Goal: Information Seeking & Learning: Learn about a topic

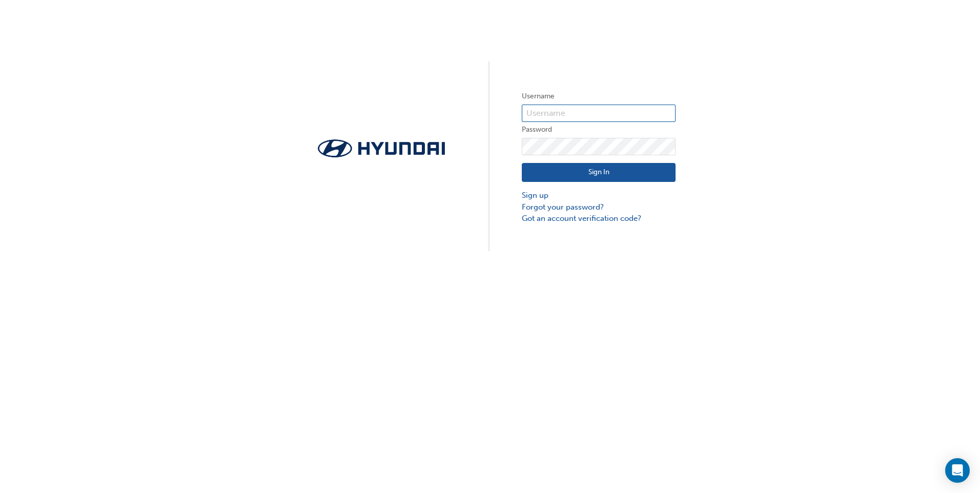
click at [532, 111] on input "text" at bounding box center [599, 113] width 154 height 17
type input "8465"
click button "Sign In" at bounding box center [599, 172] width 154 height 19
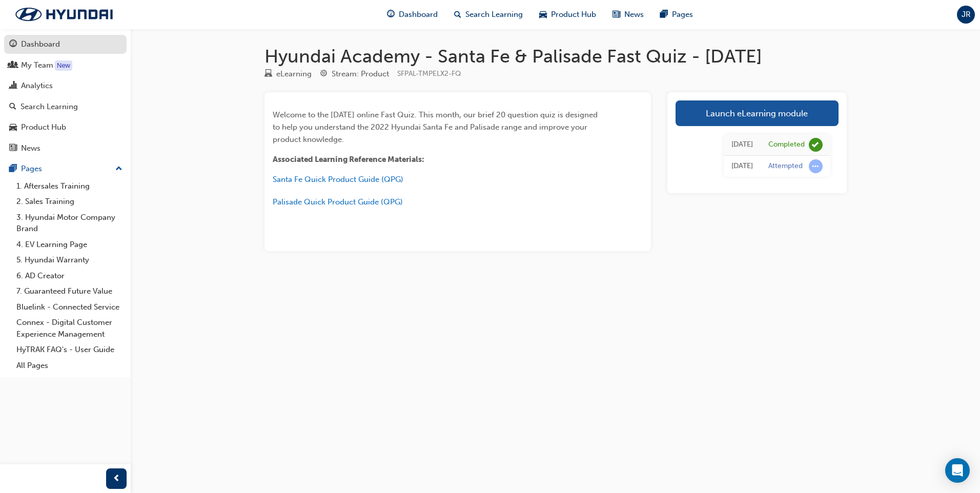
click at [32, 46] on div "Dashboard" at bounding box center [40, 44] width 39 height 12
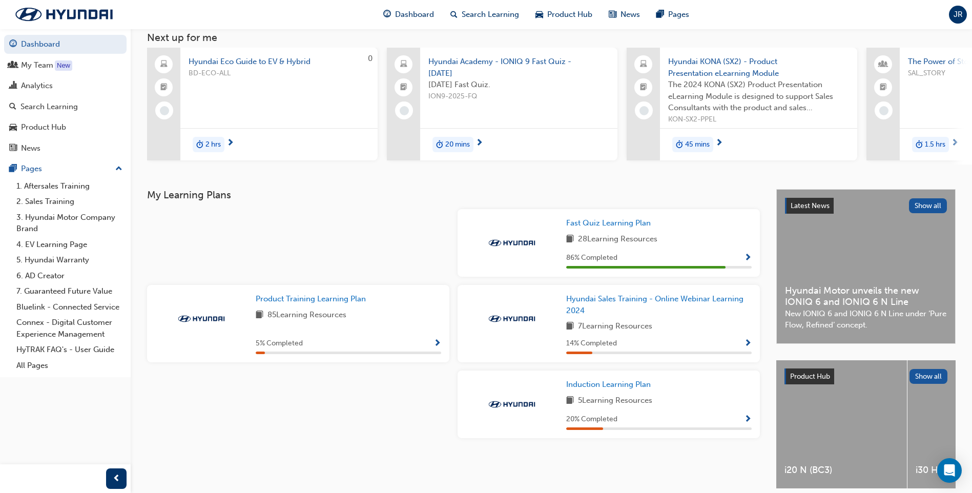
scroll to position [108, 0]
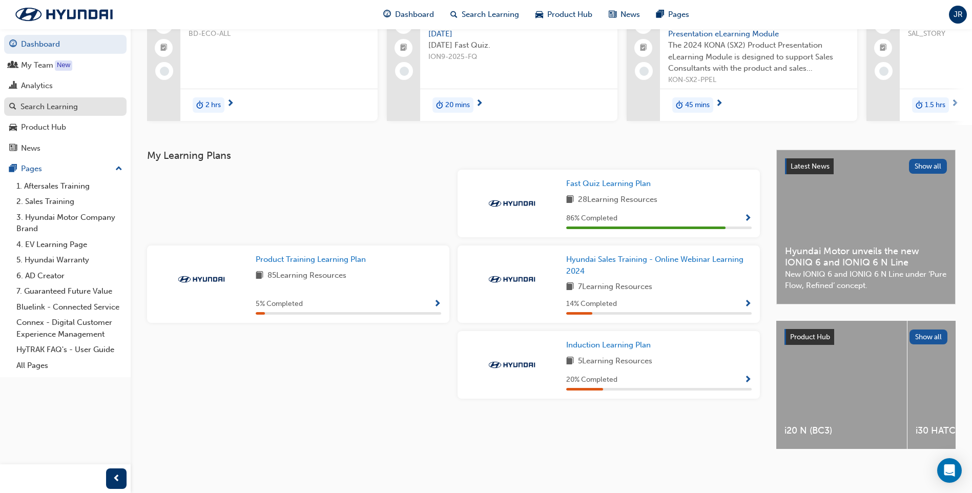
click at [60, 104] on div "Search Learning" at bounding box center [49, 107] width 57 height 12
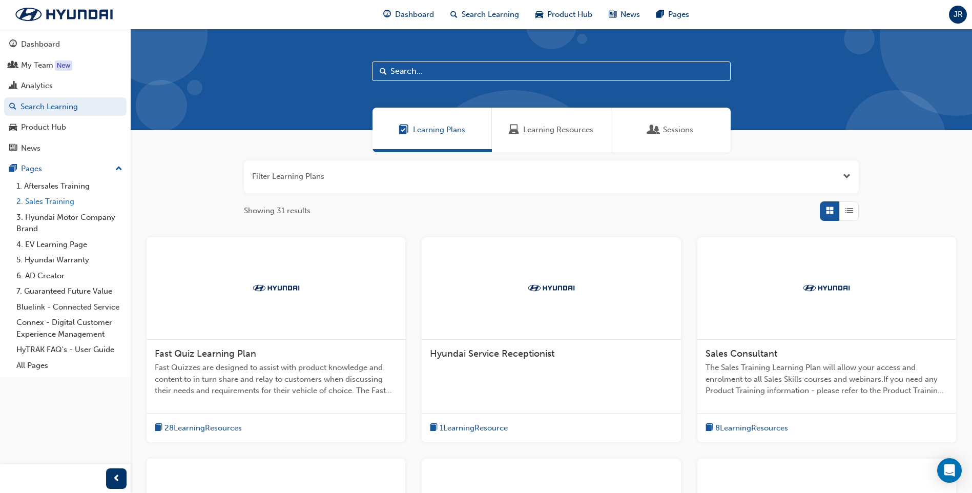
click at [48, 200] on link "2. Sales Training" at bounding box center [69, 202] width 114 height 16
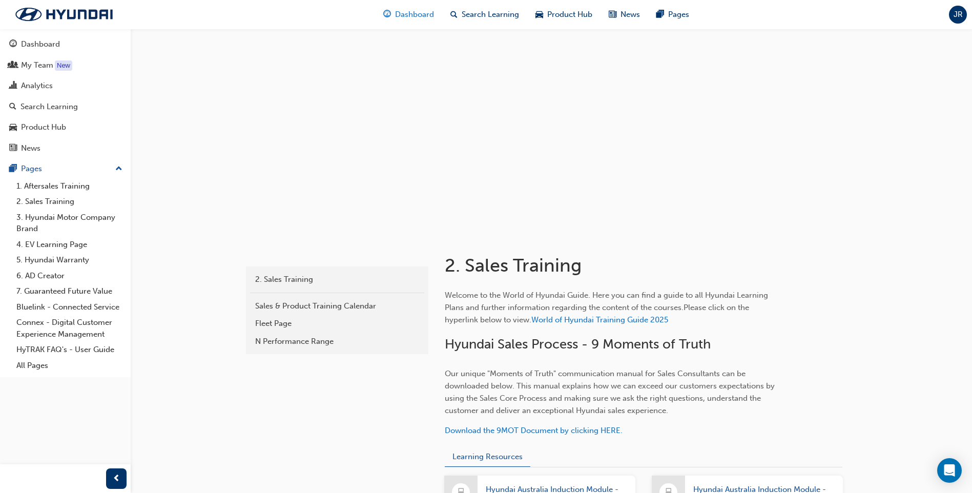
click at [417, 13] on span "Dashboard" at bounding box center [414, 15] width 39 height 12
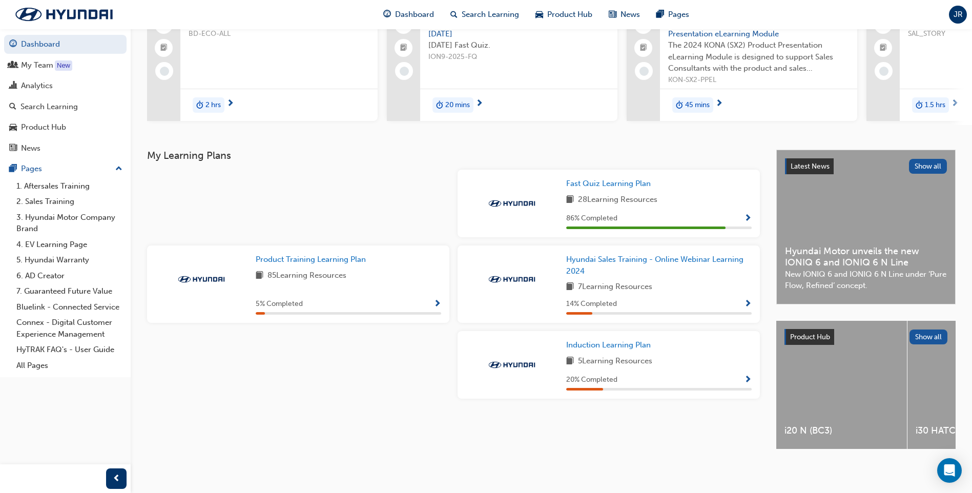
scroll to position [103, 0]
click at [744, 222] on span "Show Progress" at bounding box center [748, 218] width 8 height 9
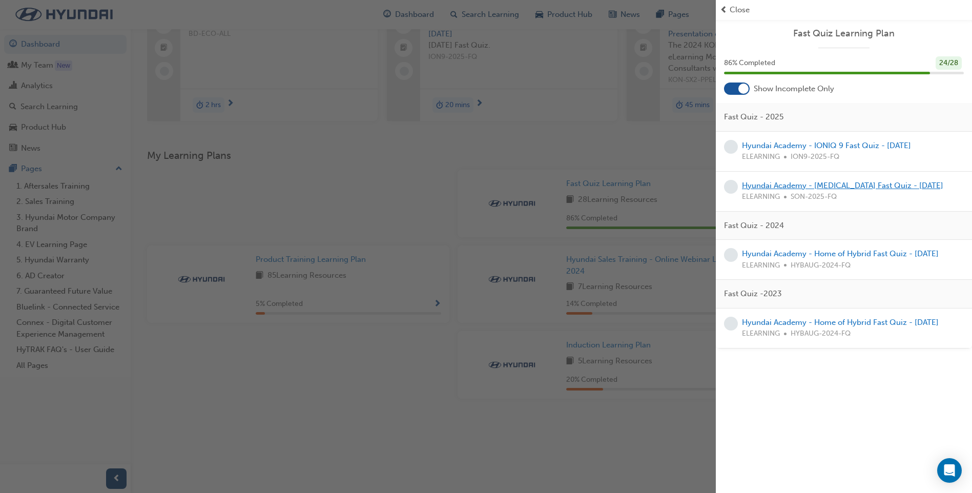
click at [788, 186] on link "Hyundai Academy - Sonata Fast Quiz - September 2025" at bounding box center [842, 185] width 201 height 9
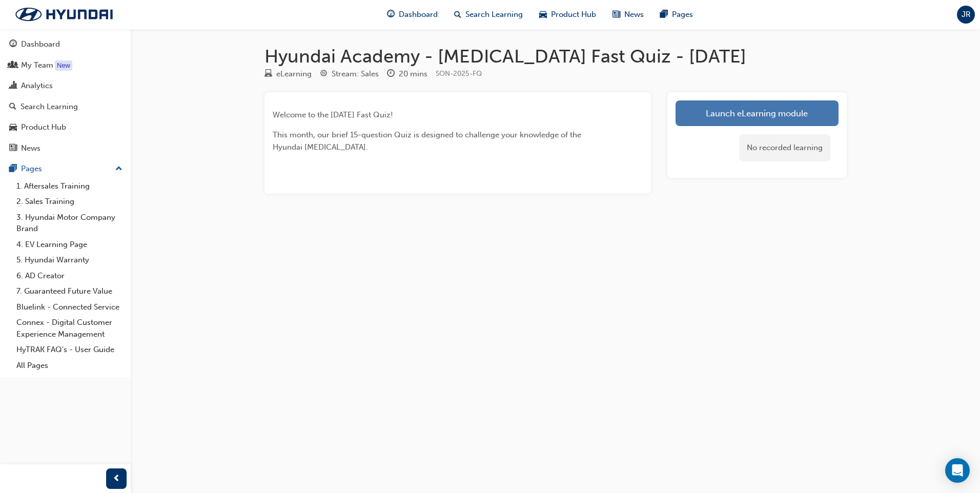
click at [739, 110] on link "Launch eLearning module" at bounding box center [756, 113] width 163 height 26
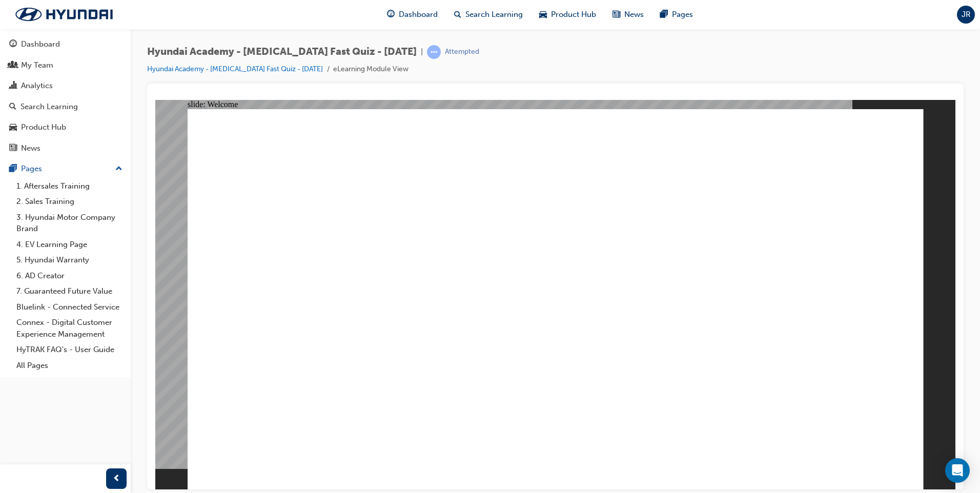
drag, startPoint x: 672, startPoint y: 465, endPoint x: 682, endPoint y: 465, distance: 10.3
drag, startPoint x: 561, startPoint y: 366, endPoint x: 561, endPoint y: 360, distance: 6.7
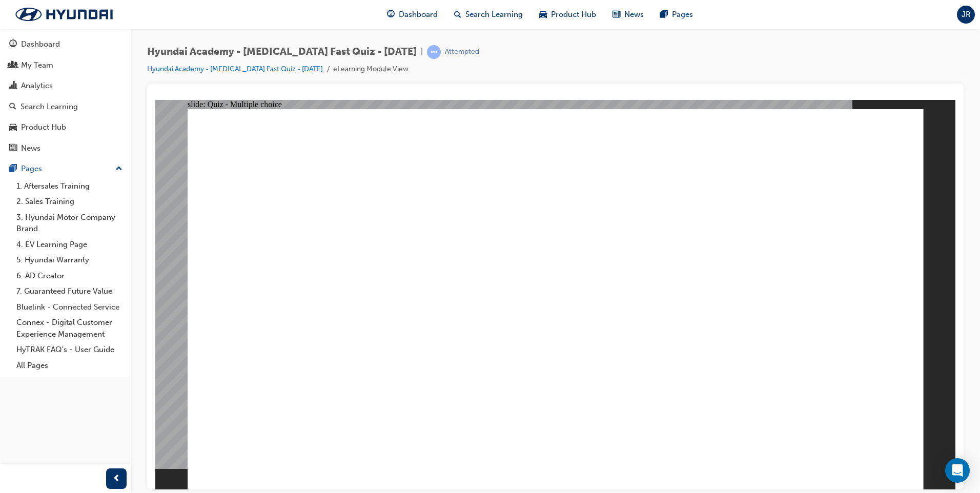
drag, startPoint x: 310, startPoint y: 261, endPoint x: 354, endPoint y: 251, distance: 45.1
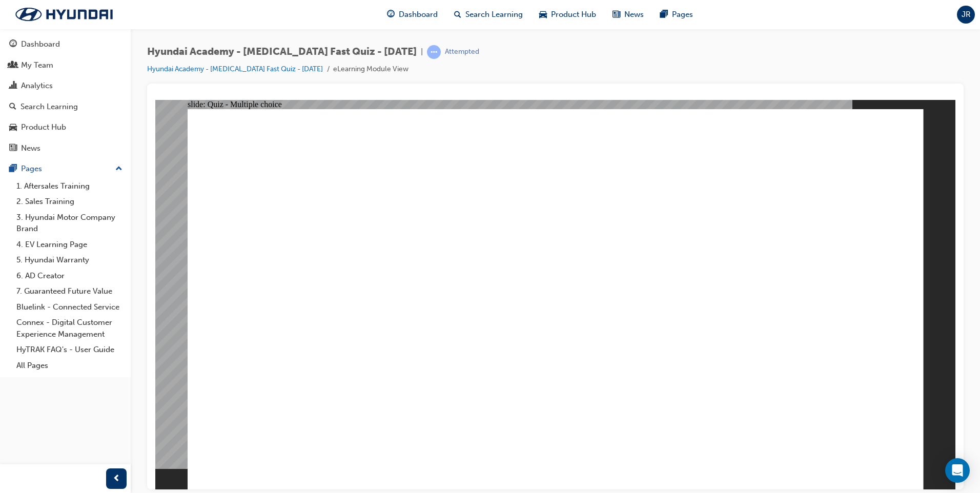
drag, startPoint x: 744, startPoint y: 252, endPoint x: 692, endPoint y: 269, distance: 54.6
radio input "true"
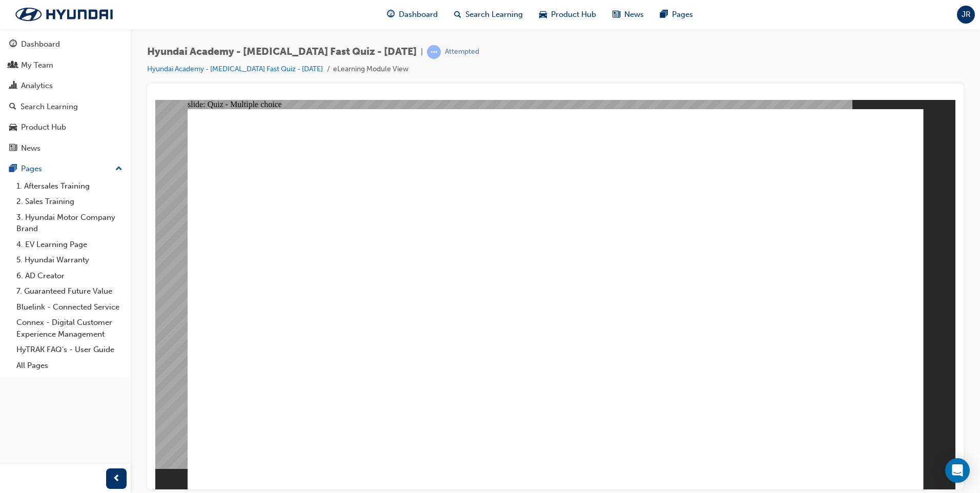
drag, startPoint x: 241, startPoint y: 321, endPoint x: 239, endPoint y: 312, distance: 9.6
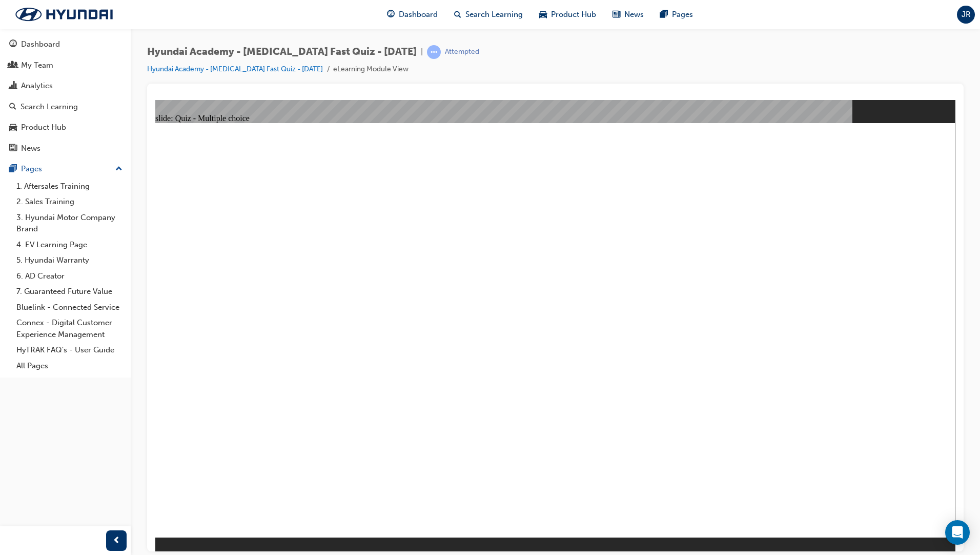
radio input "true"
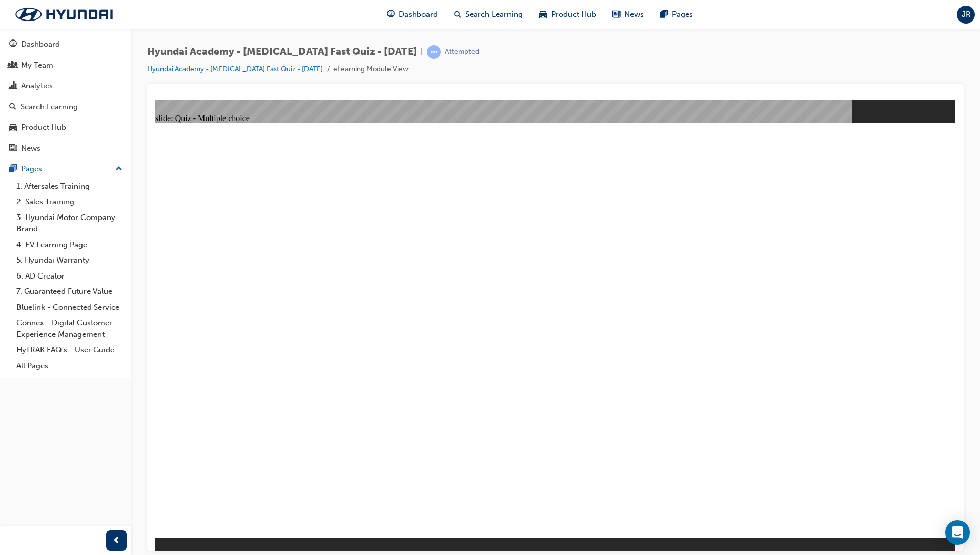
drag, startPoint x: 730, startPoint y: 270, endPoint x: 725, endPoint y: 269, distance: 5.2
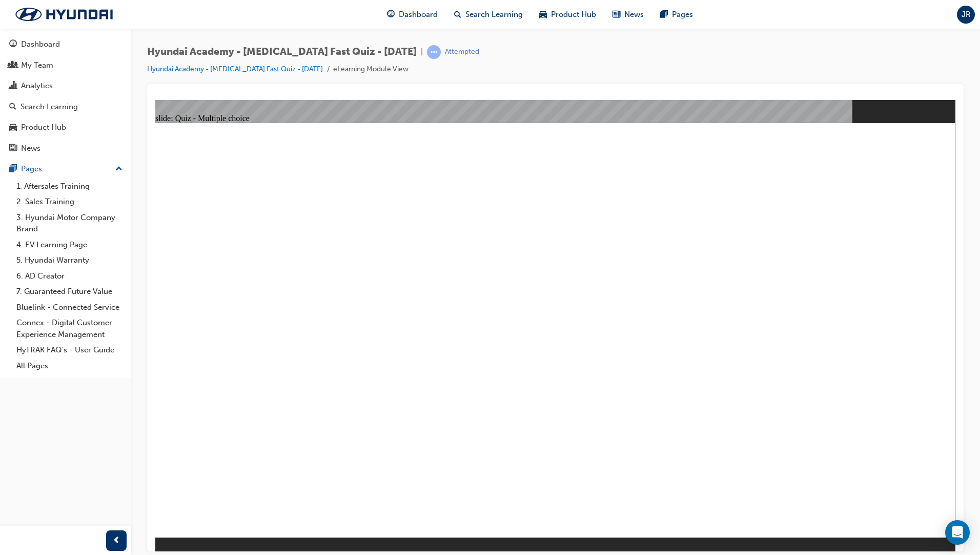
radio input "true"
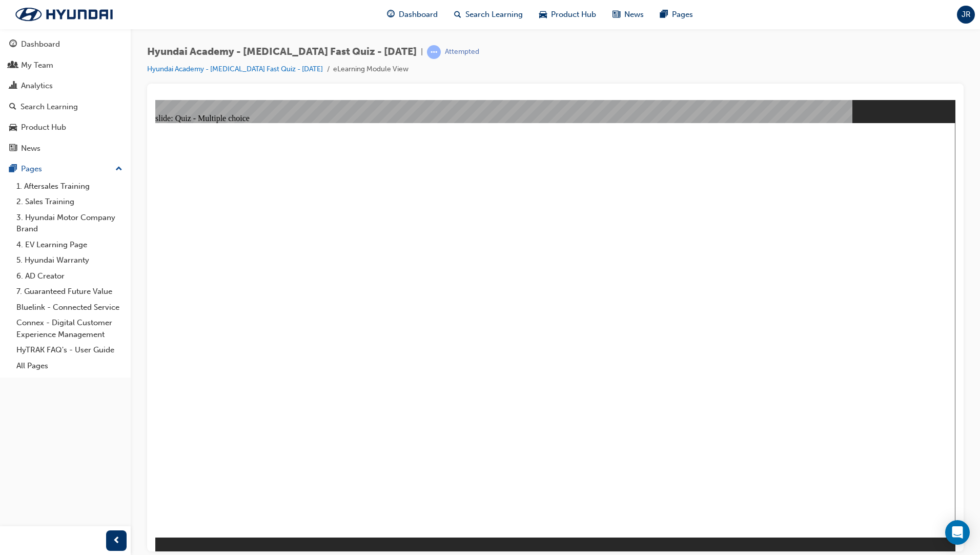
checkbox input "true"
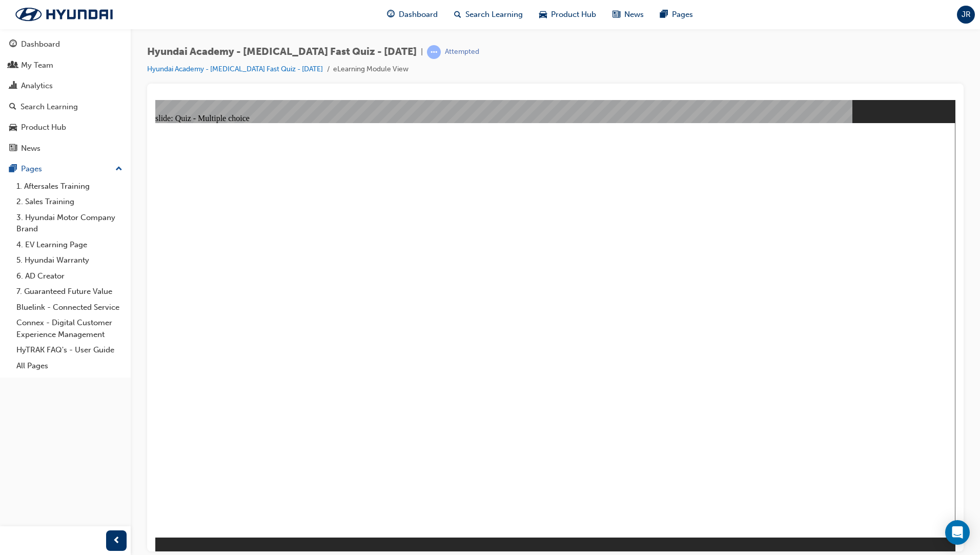
radio input "true"
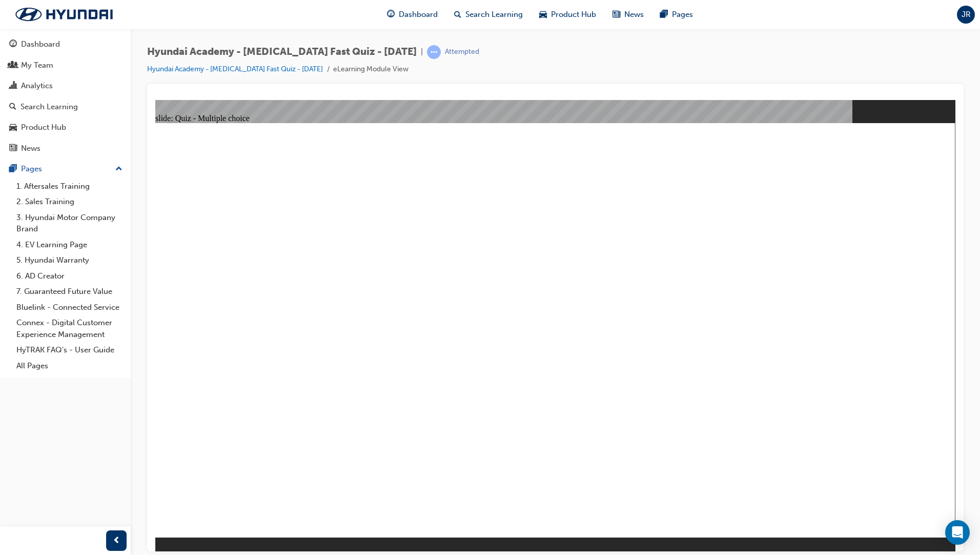
drag, startPoint x: 726, startPoint y: 281, endPoint x: 721, endPoint y: 286, distance: 7.6
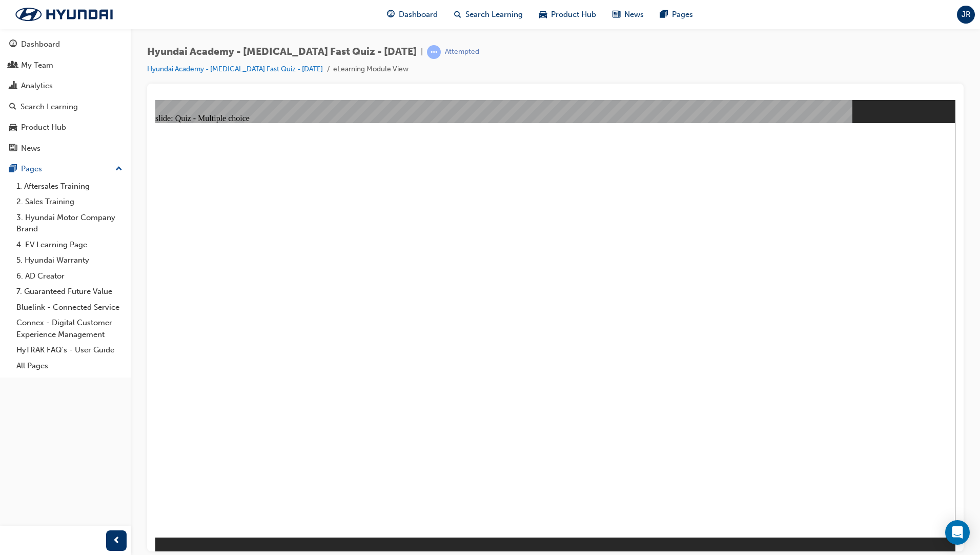
checkbox input "true"
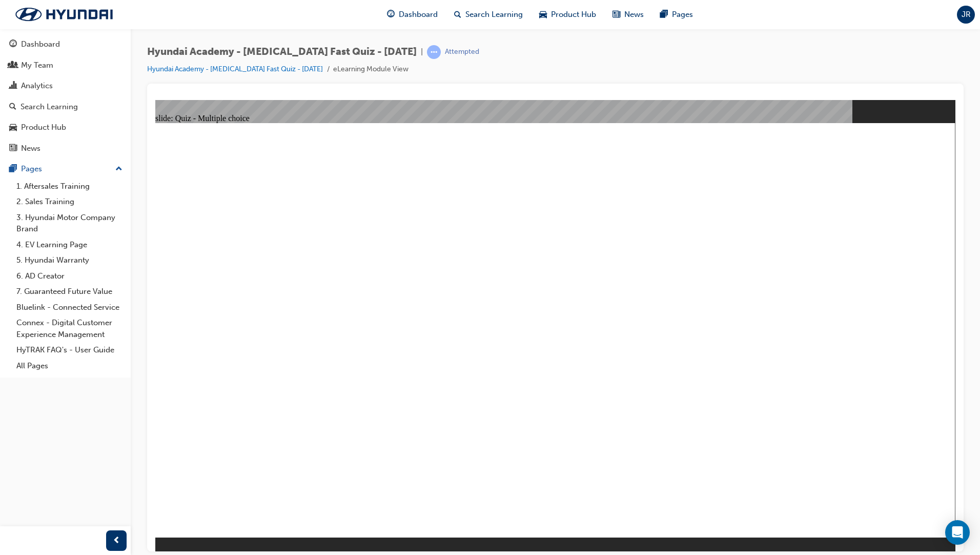
checkbox input "true"
radio input "true"
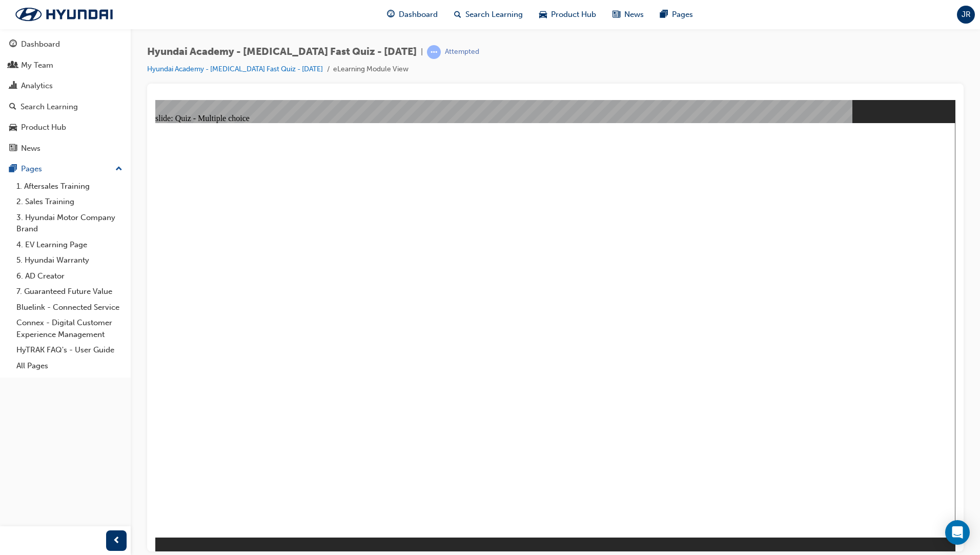
checkbox input "true"
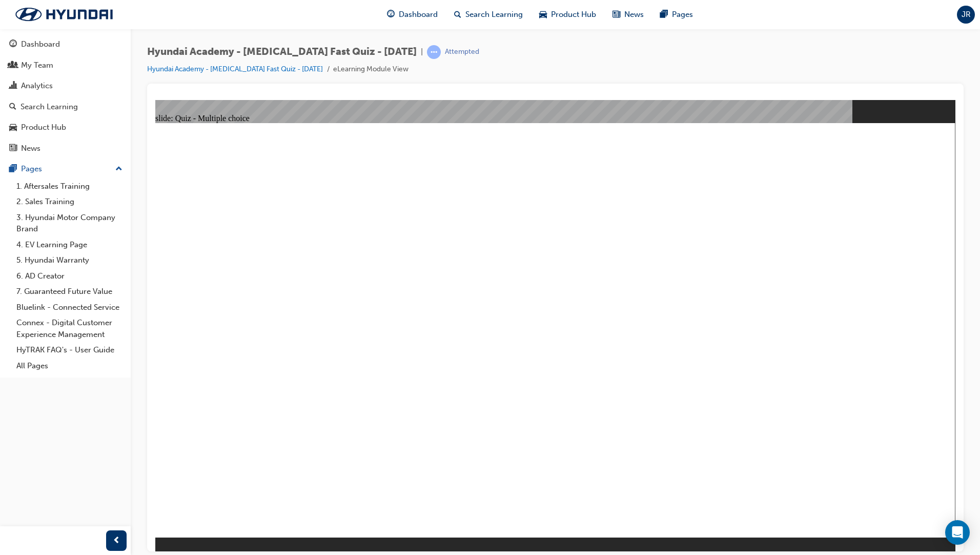
checkbox input "true"
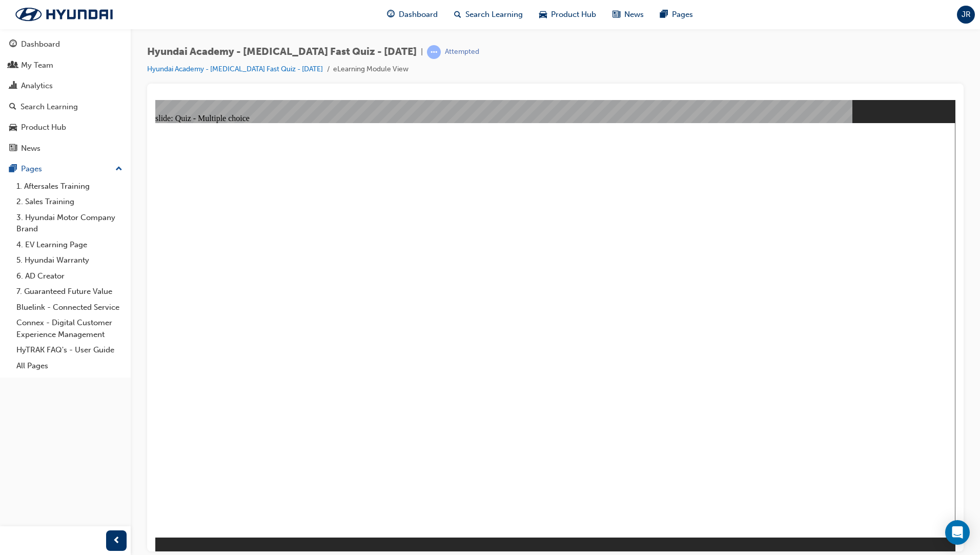
checkbox input "true"
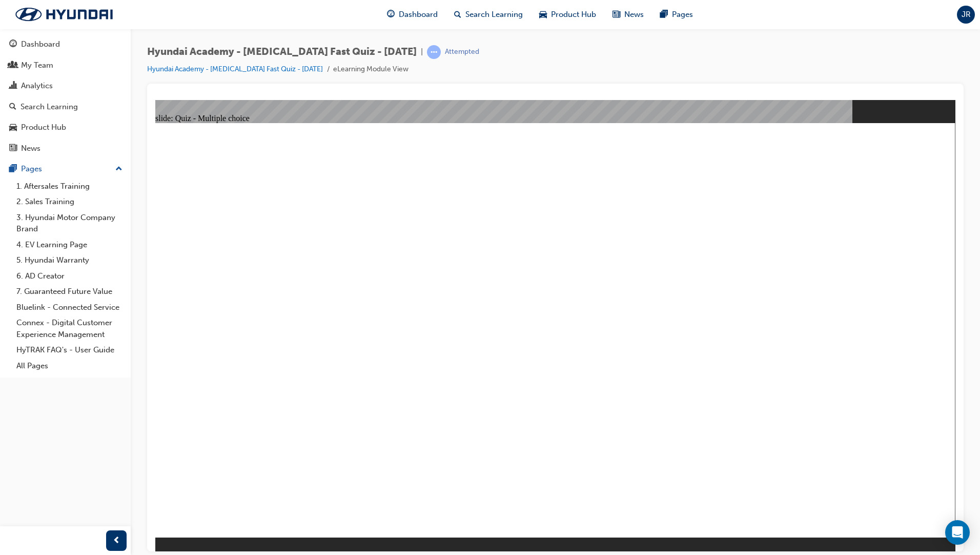
checkbox input "true"
radio input "true"
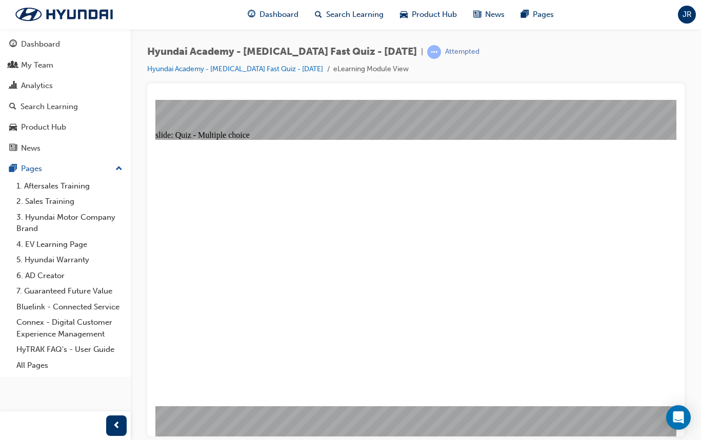
checkbox input "true"
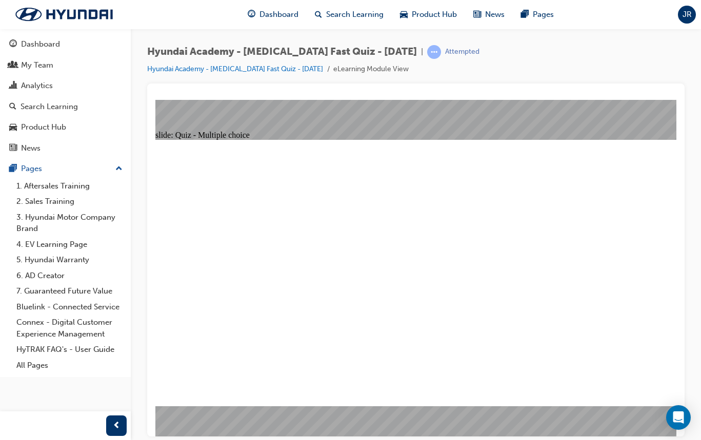
checkbox input "true"
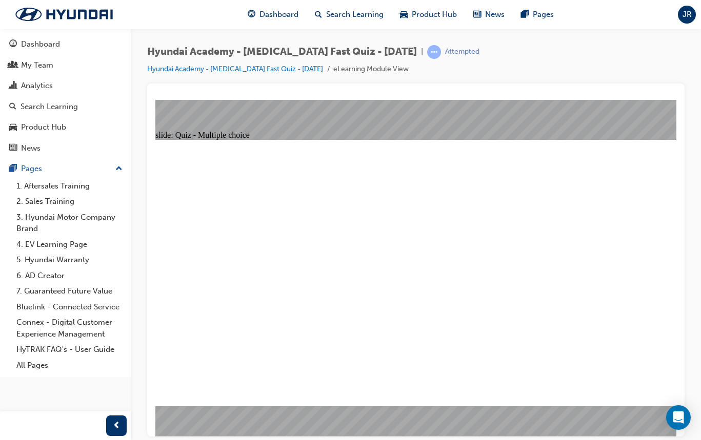
radio input "true"
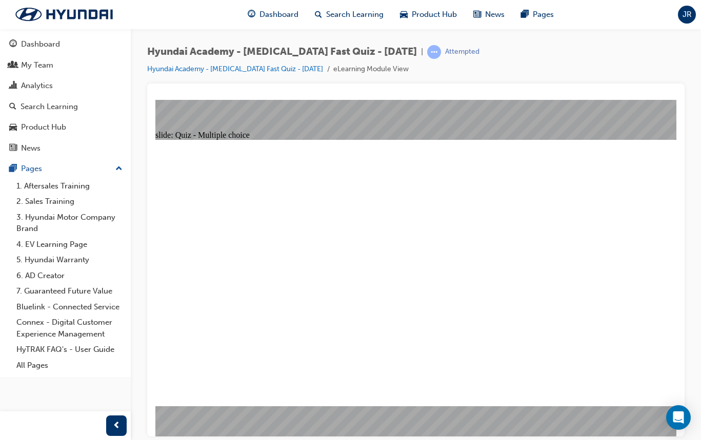
radio input "true"
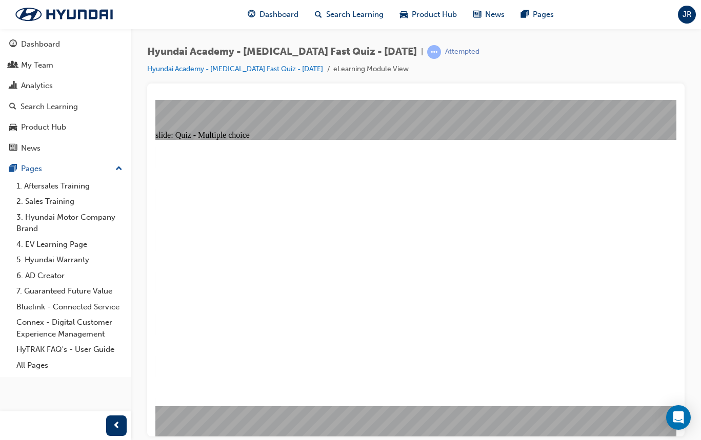
radio input "true"
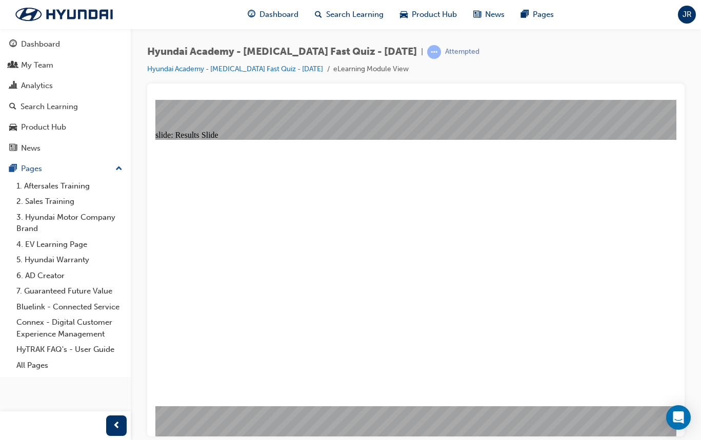
radio input "true"
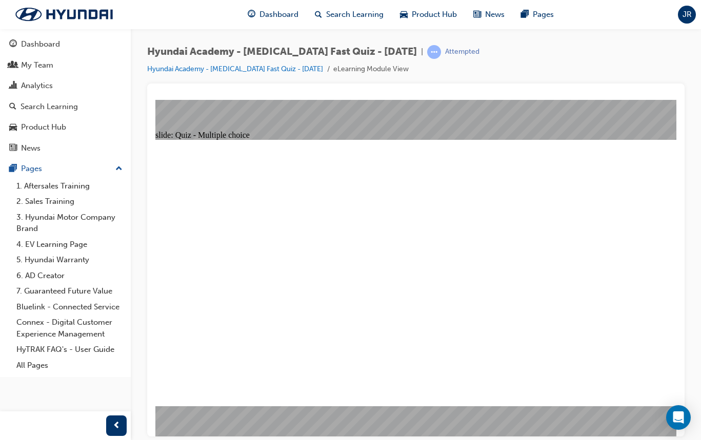
radio input "true"
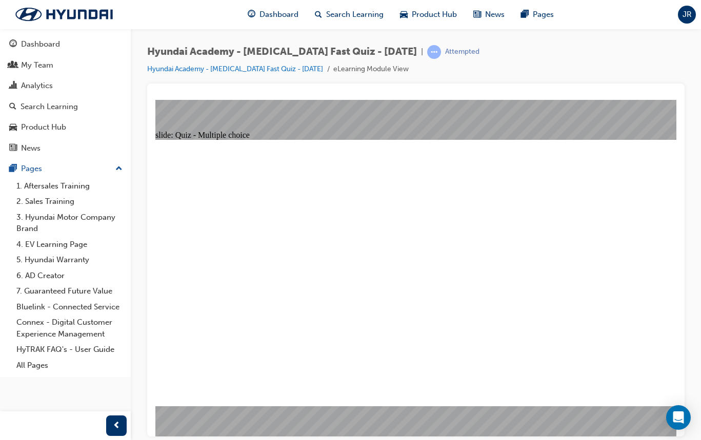
radio input "true"
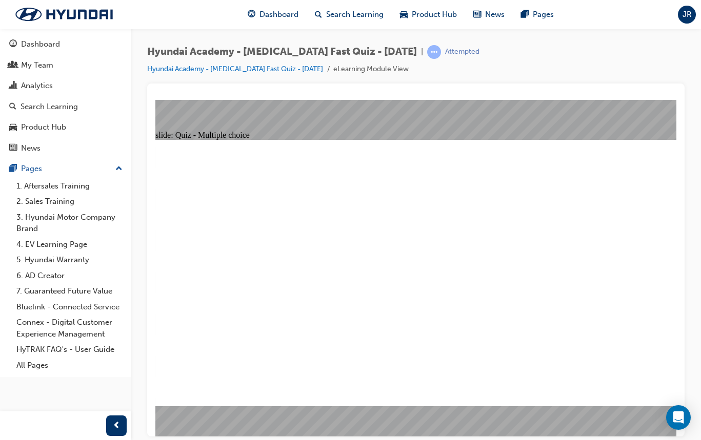
drag, startPoint x: 285, startPoint y: 302, endPoint x: 284, endPoint y: 312, distance: 9.8
checkbox input "true"
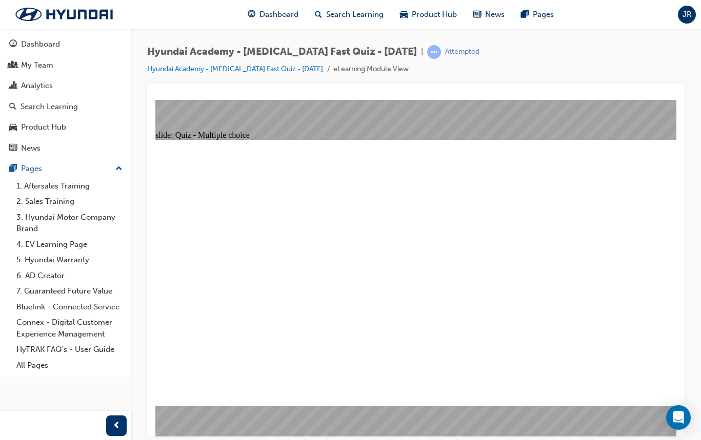
radio input "true"
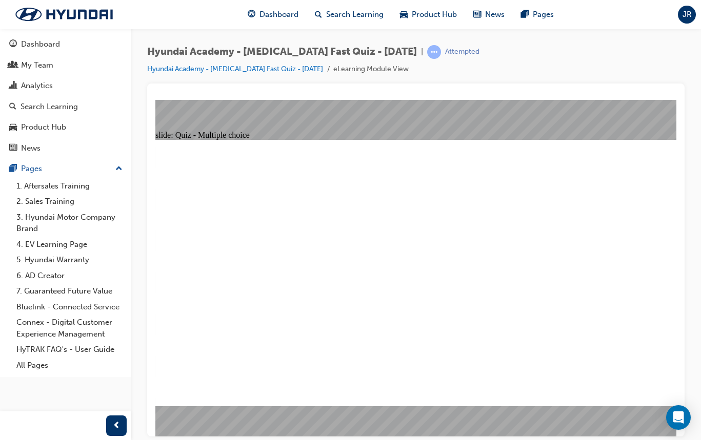
checkbox input "true"
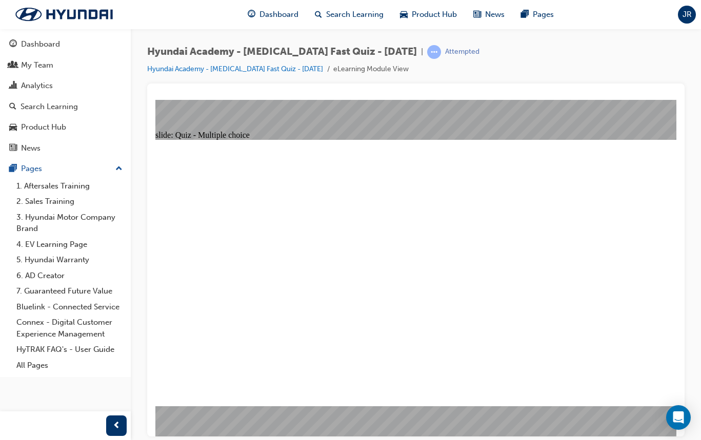
checkbox input "true"
drag, startPoint x: 289, startPoint y: 379, endPoint x: 295, endPoint y: 379, distance: 6.2
checkbox input "true"
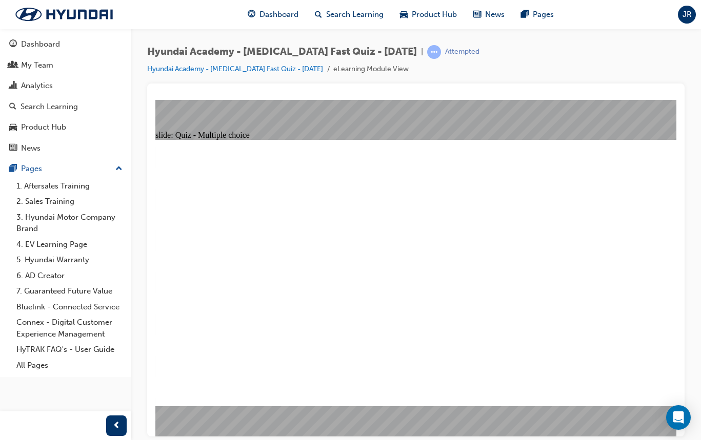
radio input "true"
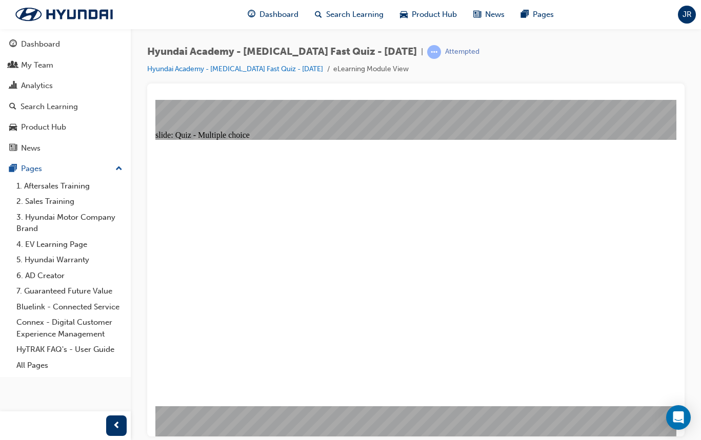
checkbox input "true"
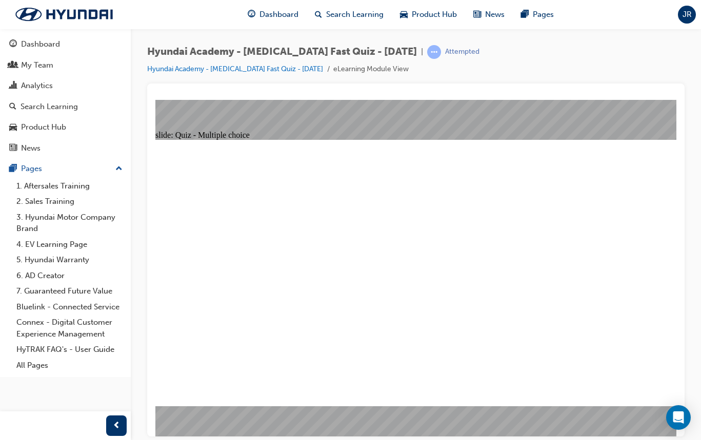
checkbox input "true"
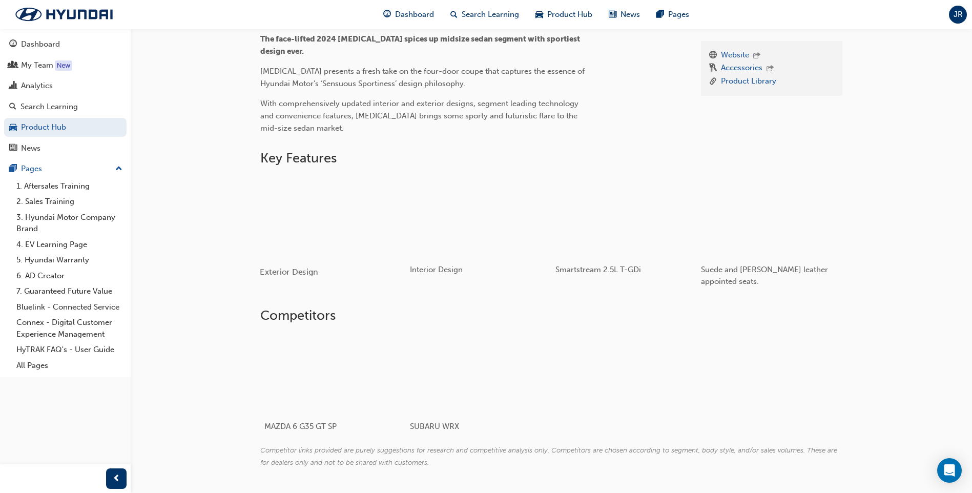
scroll to position [339, 0]
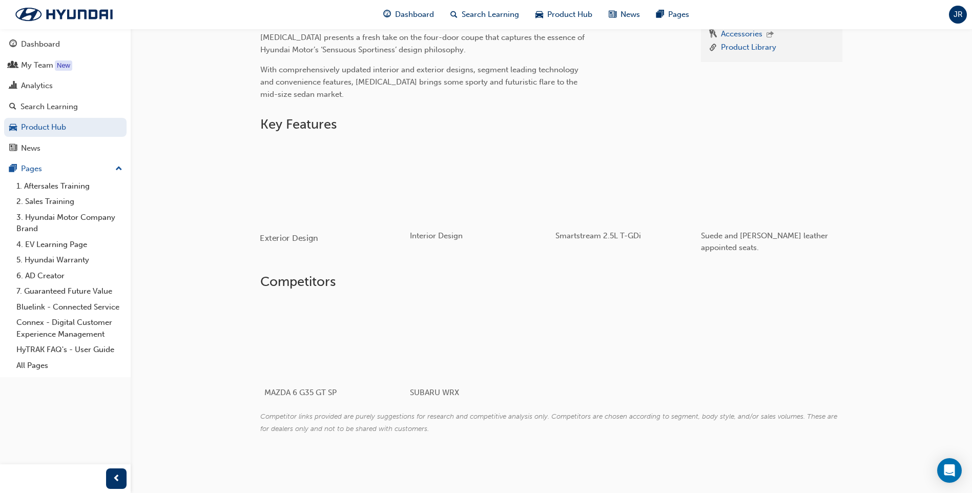
click at [329, 185] on div "button" at bounding box center [333, 182] width 146 height 82
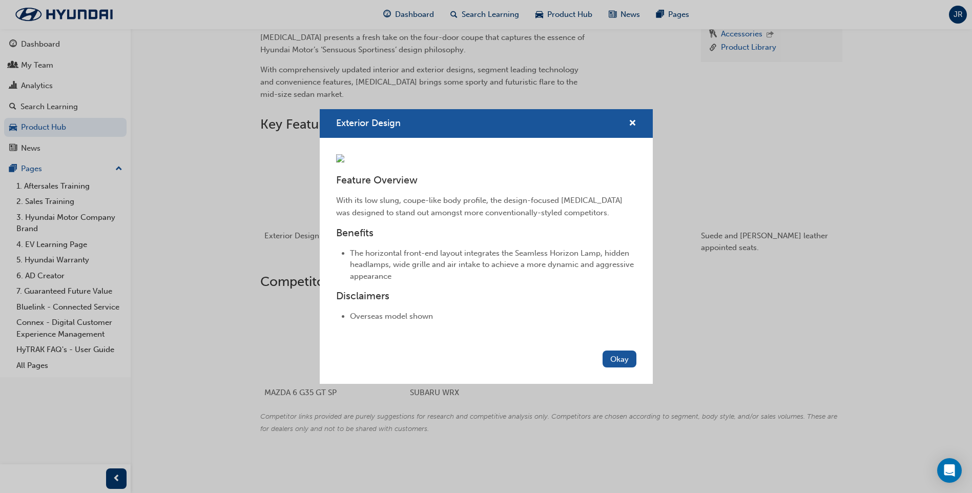
click at [628, 117] on div "Exterior Design" at bounding box center [629, 123] width 16 height 13
click at [635, 119] on span "cross-icon" at bounding box center [633, 123] width 8 height 9
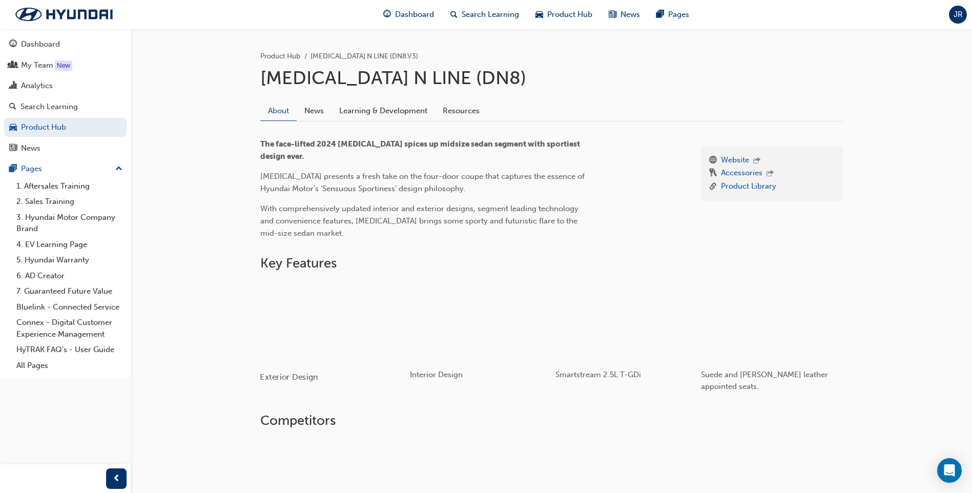
scroll to position [205, 0]
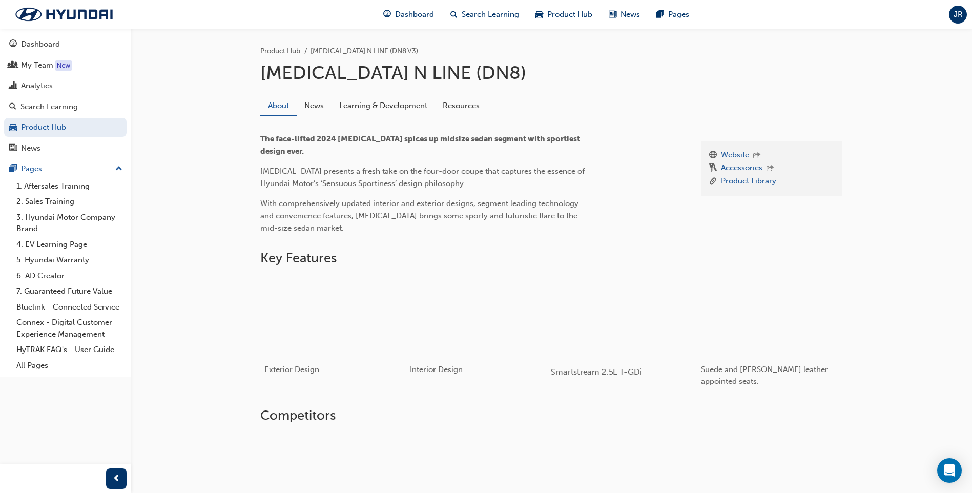
click at [629, 324] on div "button" at bounding box center [624, 316] width 146 height 82
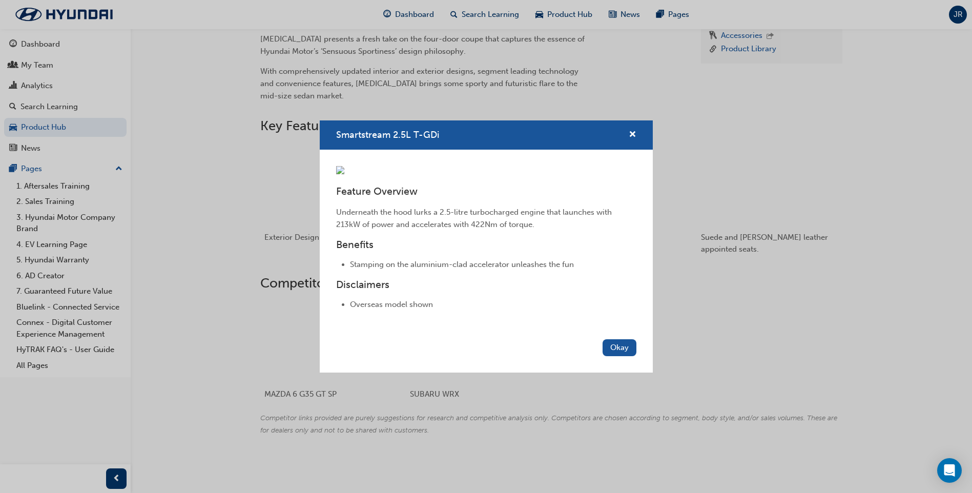
scroll to position [339, 0]
click at [630, 131] on span "cross-icon" at bounding box center [633, 135] width 8 height 9
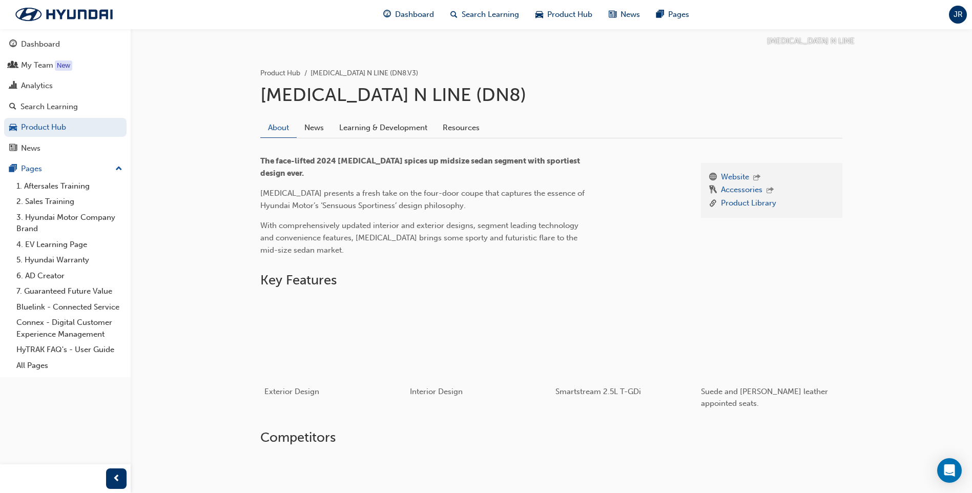
scroll to position [0, 0]
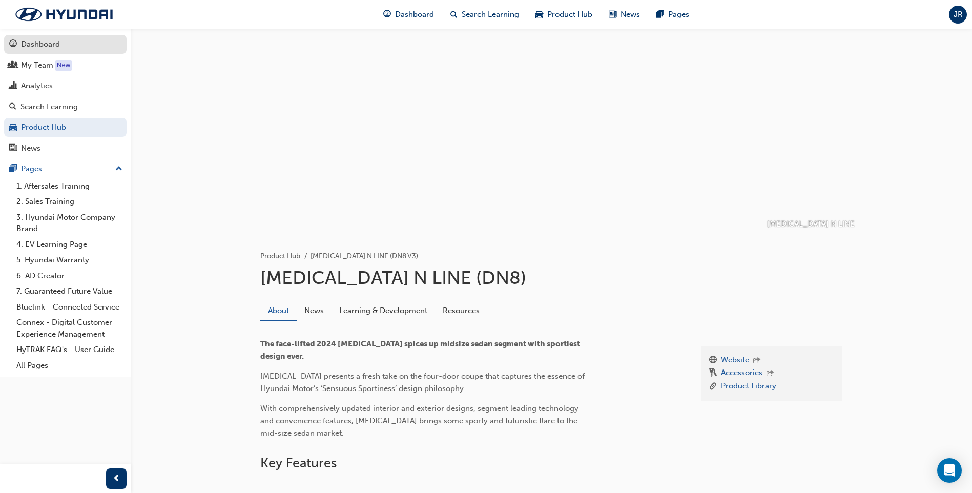
click at [50, 46] on div "Dashboard" at bounding box center [40, 44] width 39 height 12
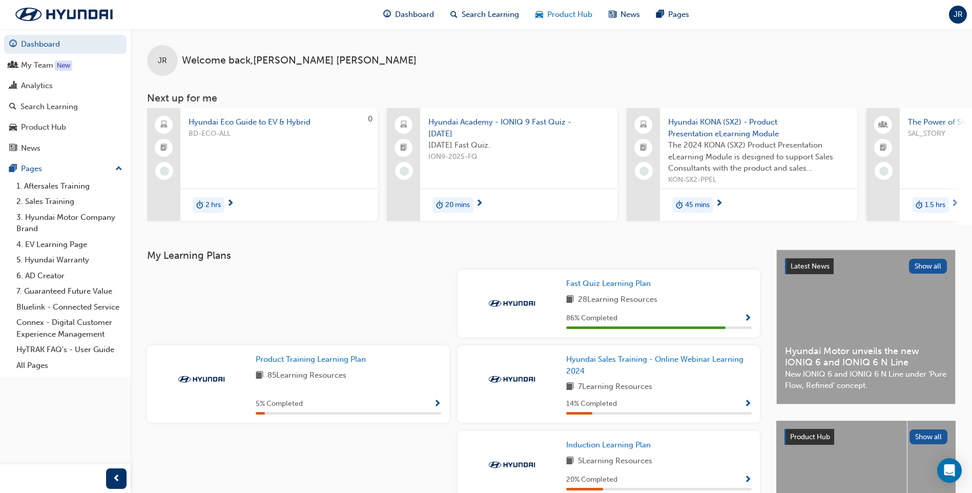
click at [568, 13] on span "Product Hub" at bounding box center [569, 15] width 45 height 12
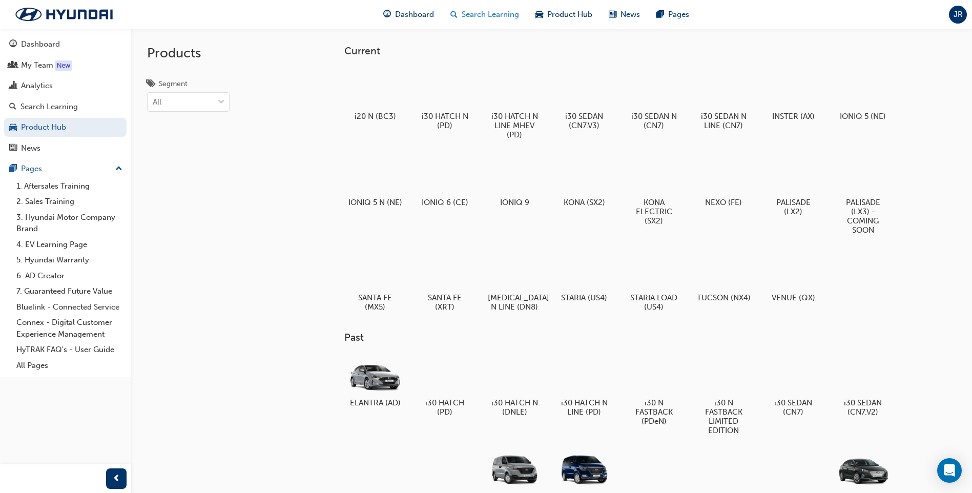
click at [489, 14] on span "Search Learning" at bounding box center [490, 15] width 57 height 12
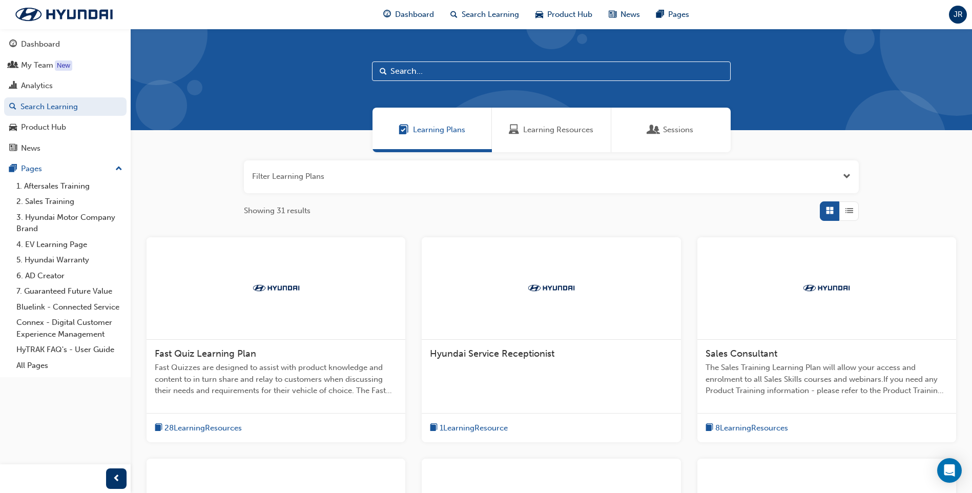
click at [443, 130] on span "Learning Plans" at bounding box center [439, 130] width 52 height 12
click at [207, 356] on span "Fast Quiz Learning Plan" at bounding box center [205, 353] width 101 height 11
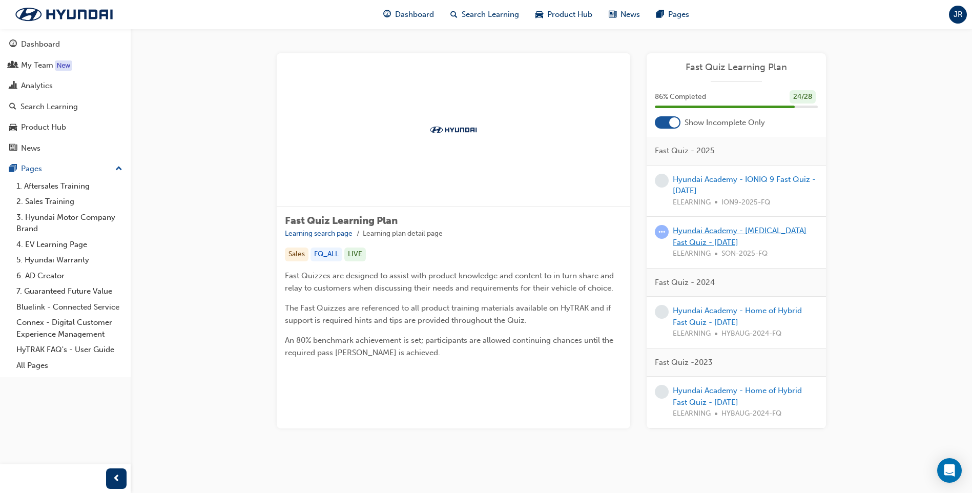
click at [797, 234] on link "Hyundai Academy - Sonata Fast Quiz - September 2025" at bounding box center [740, 236] width 134 height 21
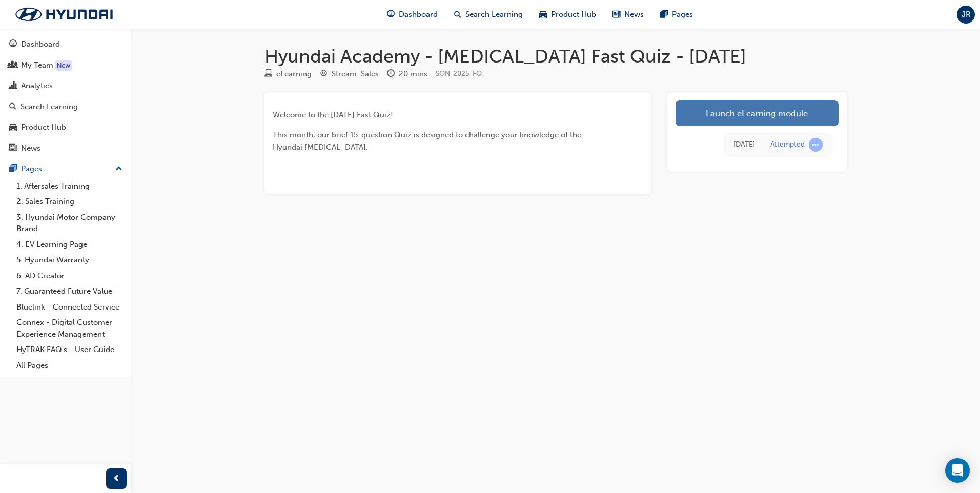
click at [745, 108] on link "Launch eLearning module" at bounding box center [756, 113] width 163 height 26
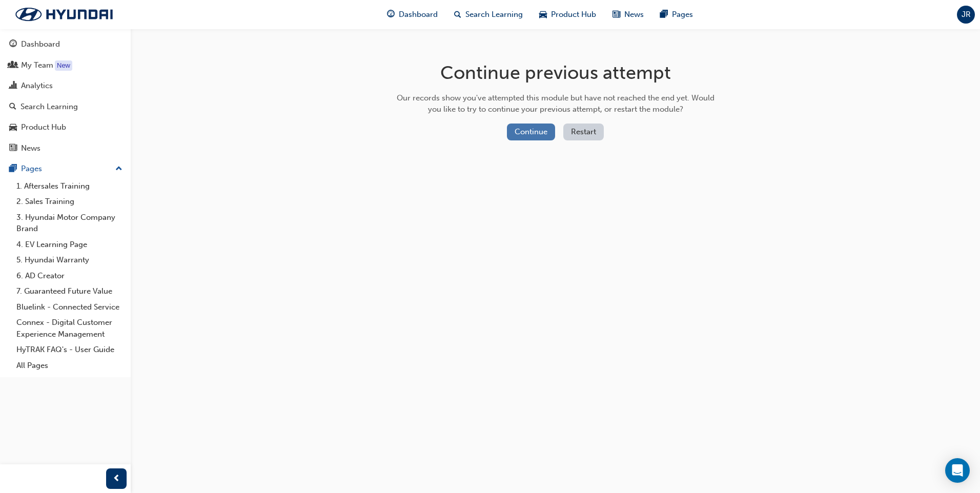
click at [523, 132] on button "Continue" at bounding box center [531, 132] width 48 height 17
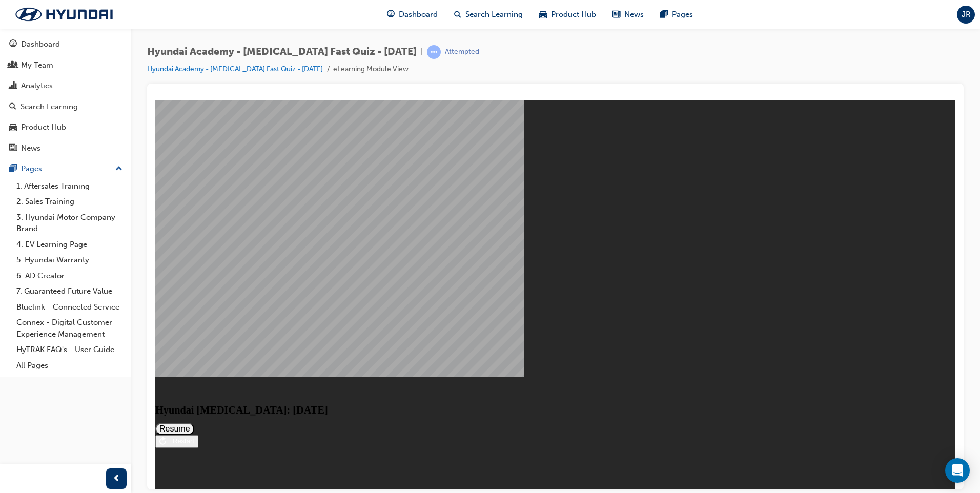
click at [194, 422] on button "Resume" at bounding box center [174, 428] width 39 height 12
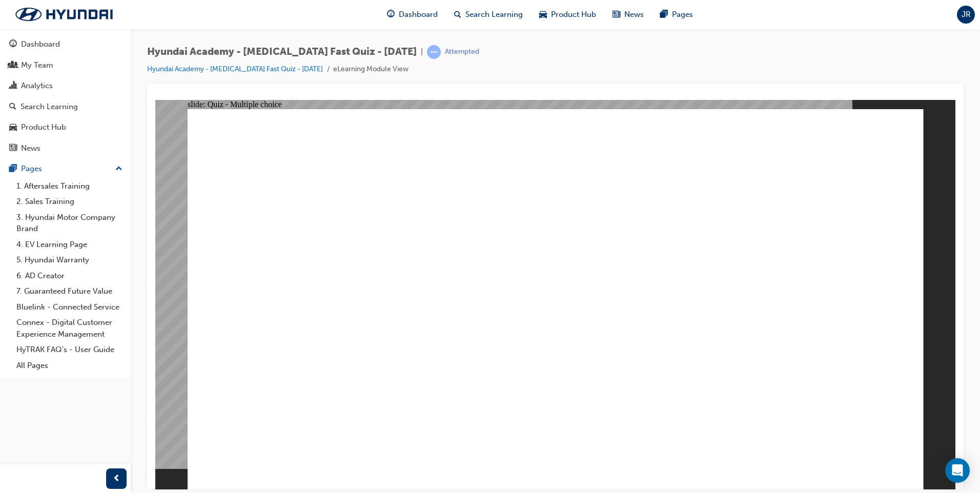
checkbox input "false"
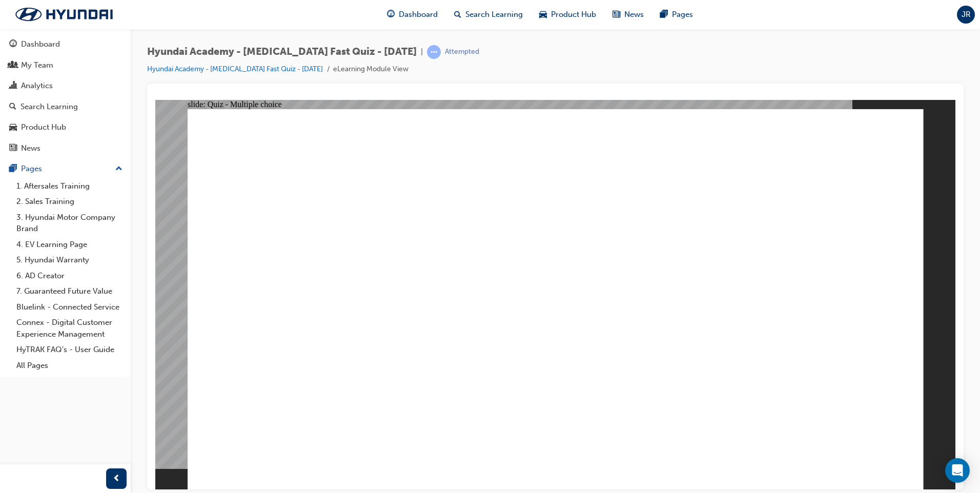
checkbox input "false"
checkbox input "true"
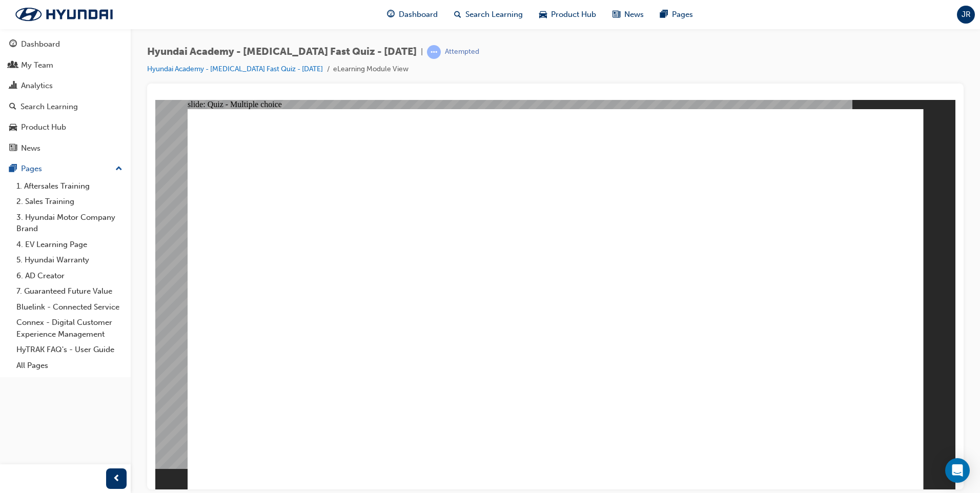
checkbox input "false"
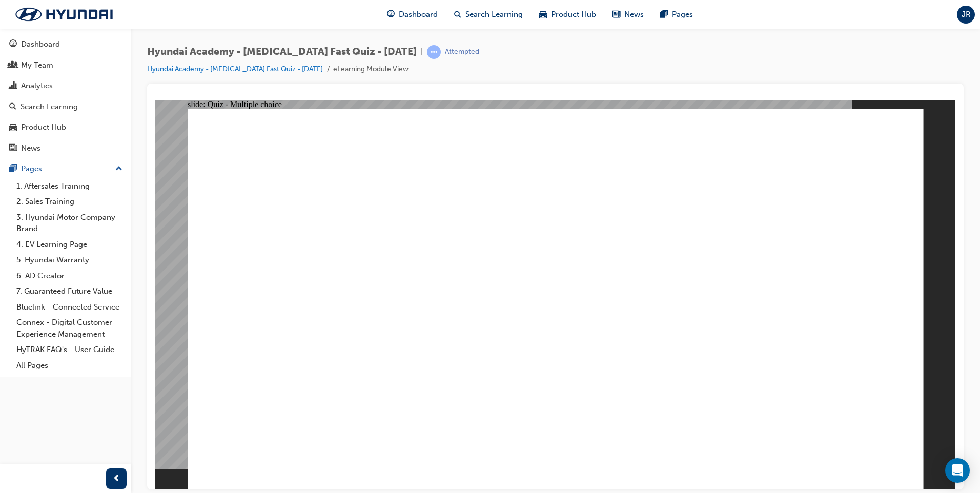
checkbox input "true"
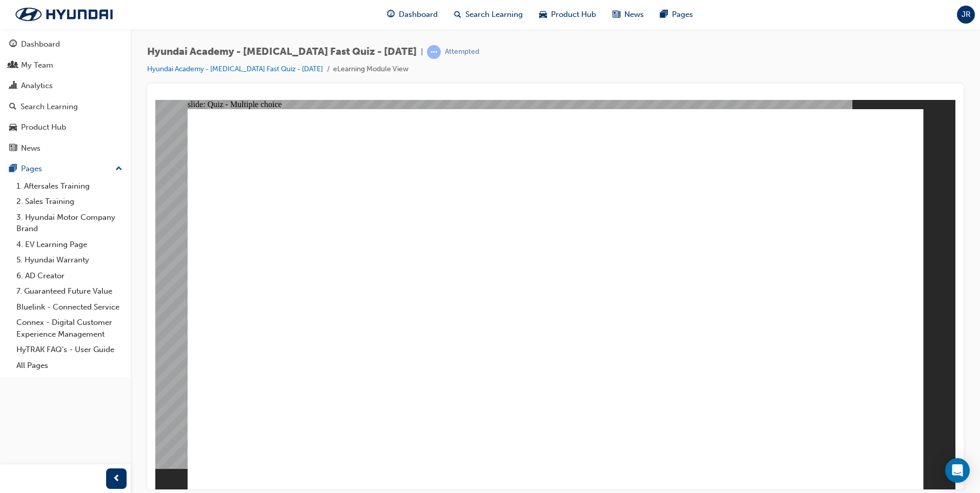
checkbox input "true"
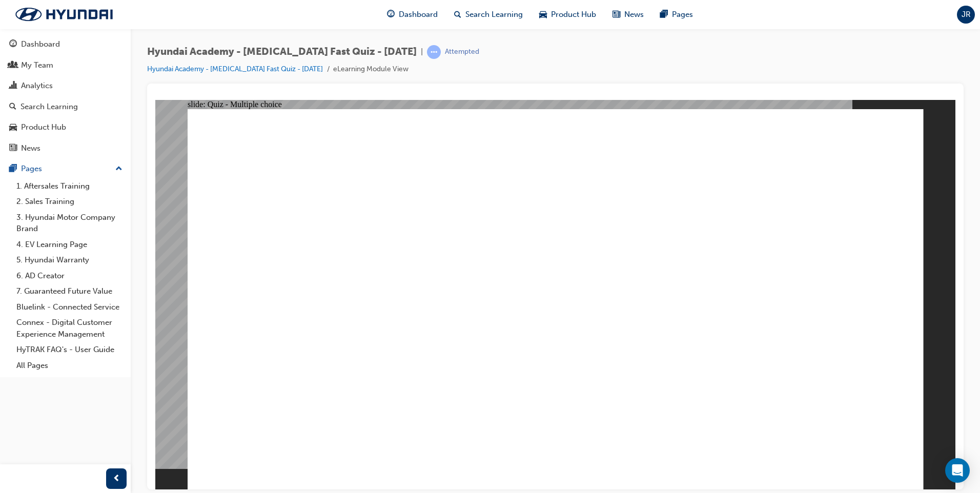
radio input "true"
checkbox input "true"
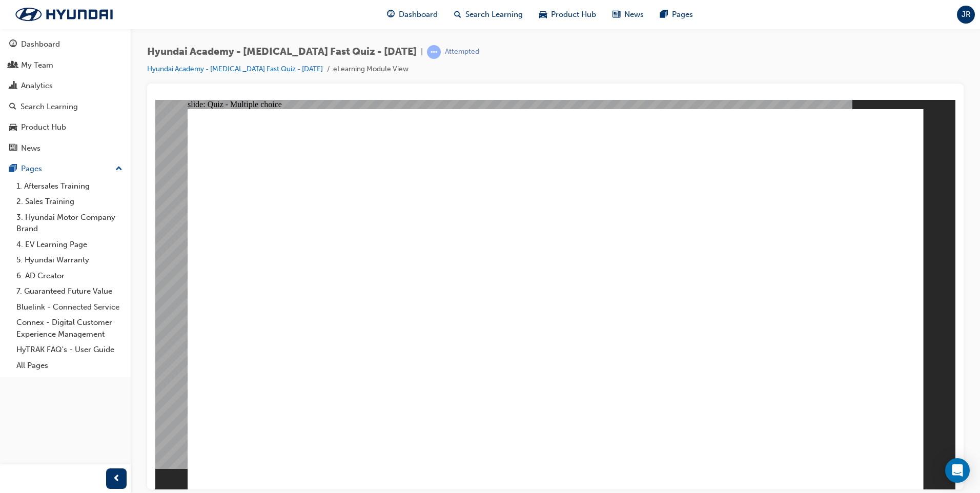
checkbox input "true"
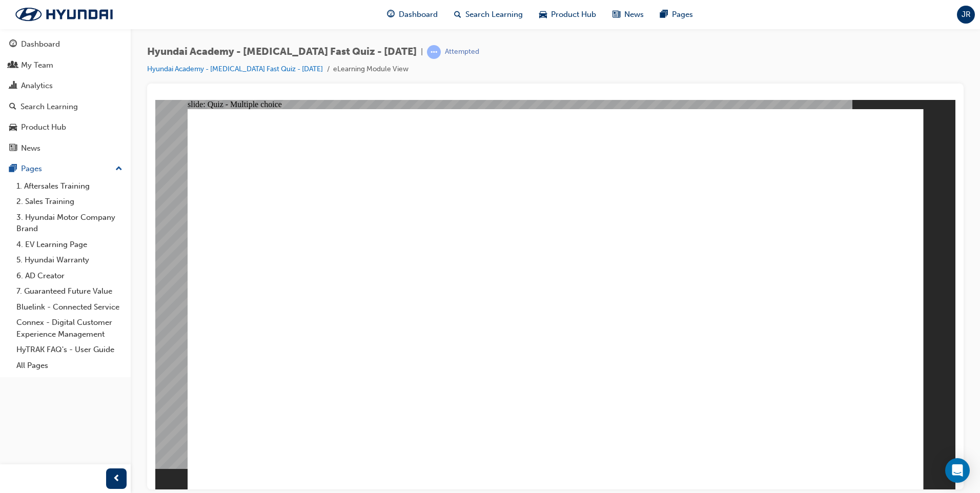
radio input "true"
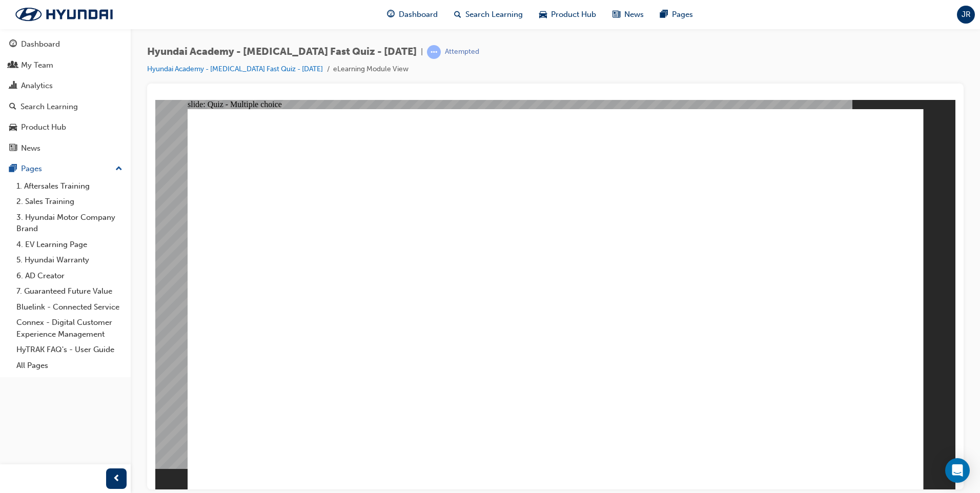
radio input "true"
drag, startPoint x: 536, startPoint y: 367, endPoint x: 540, endPoint y: 357, distance: 11.0
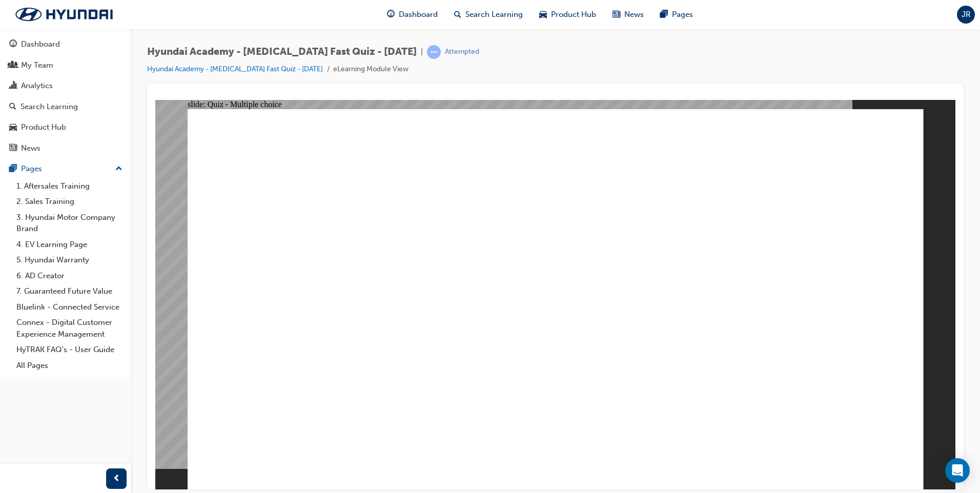
radio input "true"
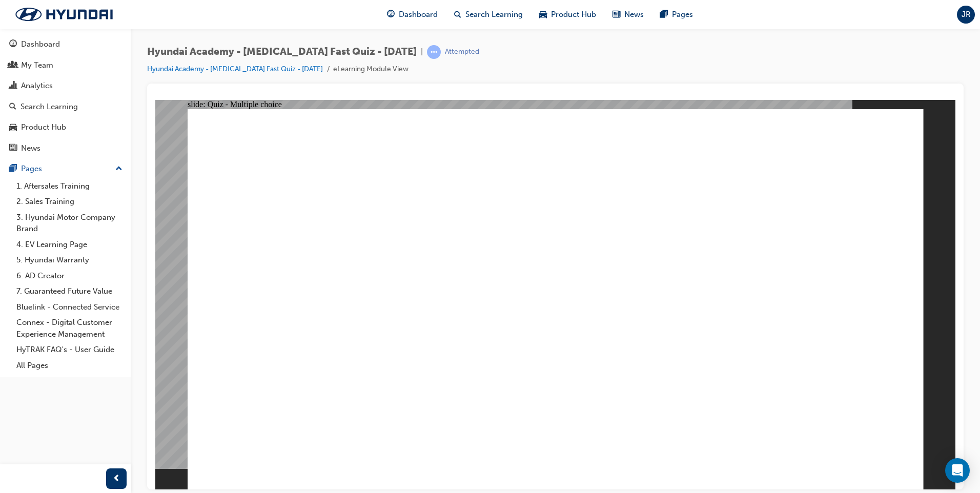
radio input "true"
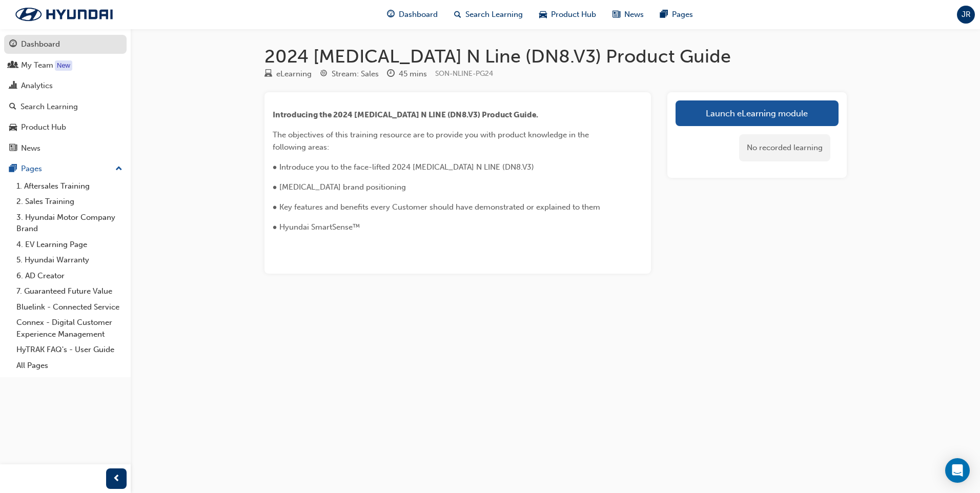
click at [35, 41] on div "Dashboard" at bounding box center [40, 44] width 39 height 12
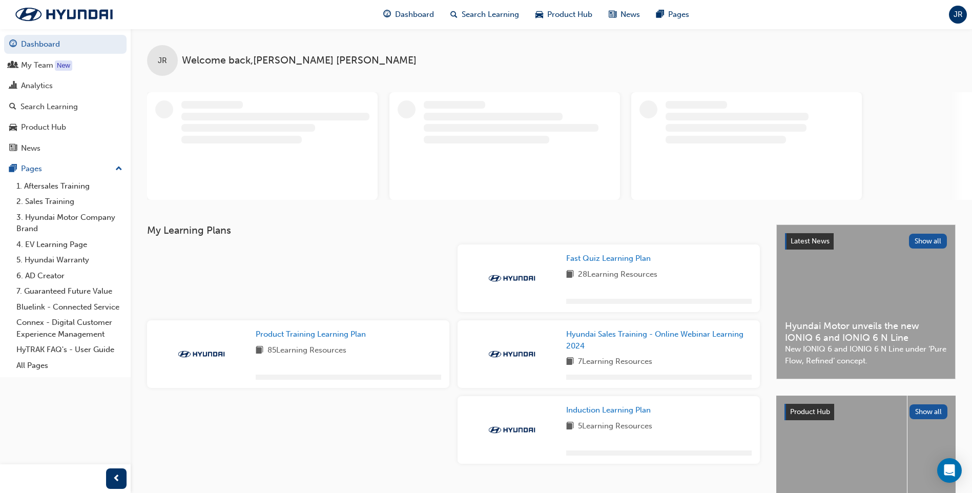
click at [260, 58] on span "Welcome back , Joylene Richards" at bounding box center [299, 61] width 235 height 12
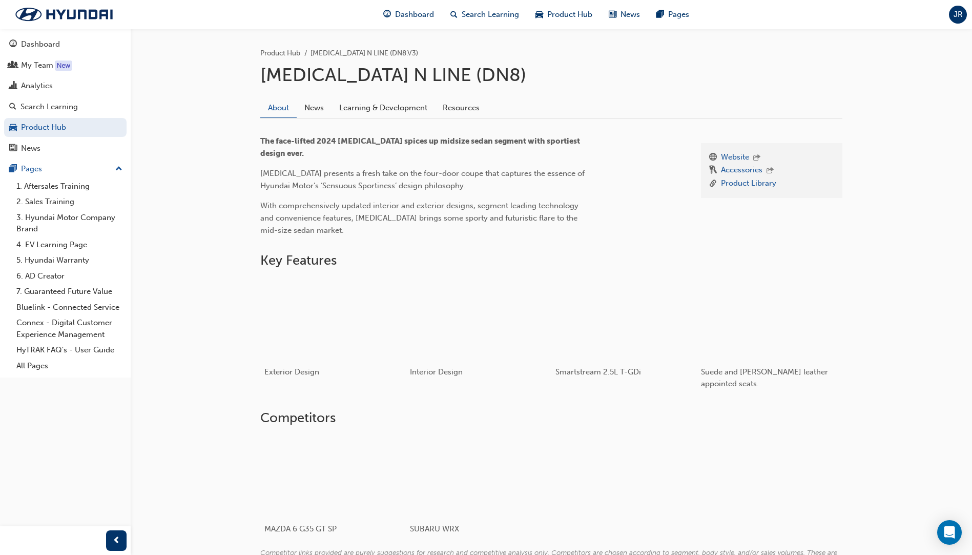
scroll to position [277, 0]
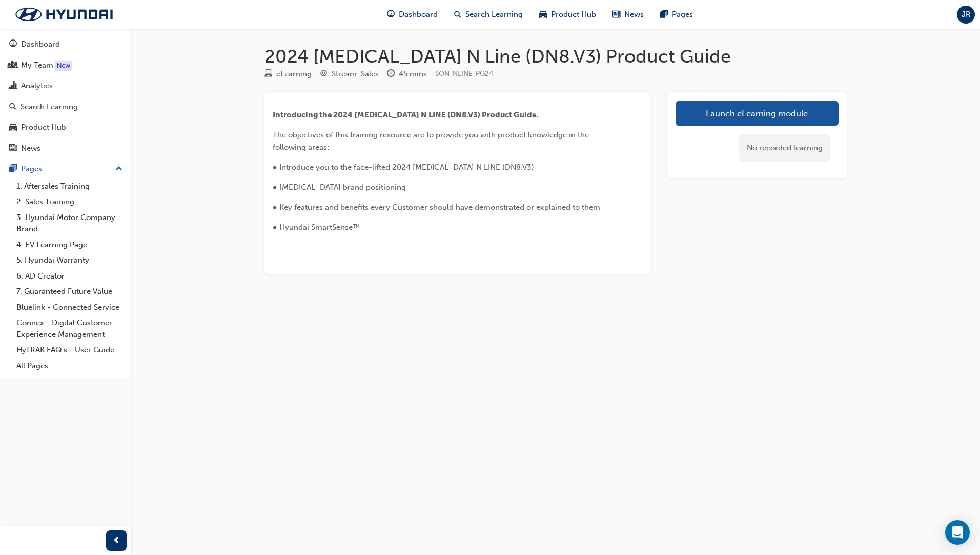
click at [571, 56] on h1 "2024 [MEDICAL_DATA] N Line (DN8.V3) Product Guide" at bounding box center [555, 56] width 582 height 23
click at [377, 115] on span "Introducing the 2024 [MEDICAL_DATA] N LINE (DN8.V3) Product Guide." at bounding box center [405, 114] width 265 height 9
click at [294, 59] on h1 "2024 [MEDICAL_DATA] N Line (DN8.V3) Product Guide" at bounding box center [555, 56] width 582 height 23
